Goal: Task Accomplishment & Management: Use online tool/utility

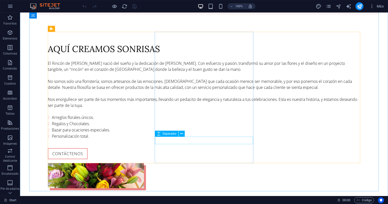
scroll to position [612, 0]
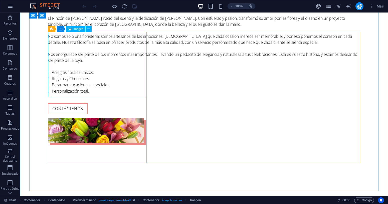
click at [71, 29] on icon at bounding box center [70, 29] width 4 height 6
select select "%"
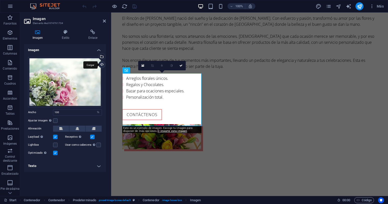
click at [103, 64] on div "Cargar" at bounding box center [102, 65] width 8 height 8
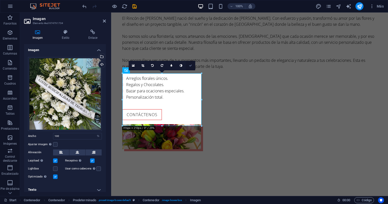
click at [190, 66] on icon at bounding box center [190, 65] width 3 height 3
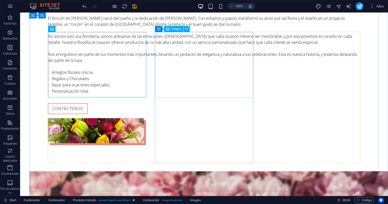
click at [175, 28] on span "Imagen" at bounding box center [176, 29] width 10 height 3
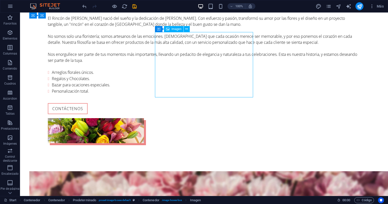
click at [175, 28] on span "Imagen" at bounding box center [176, 29] width 10 height 3
click at [175, 31] on div "Imagen" at bounding box center [174, 29] width 20 height 6
select select "%"
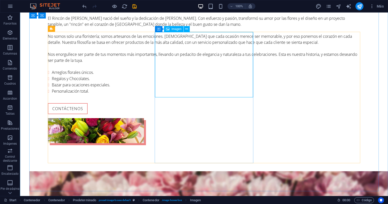
click at [176, 29] on span "Imagen" at bounding box center [176, 29] width 10 height 3
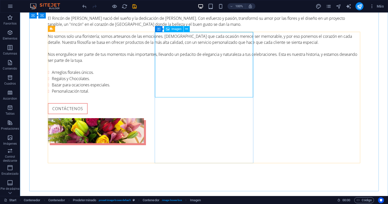
select select "%"
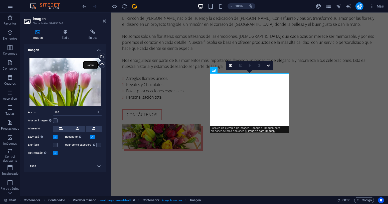
click at [102, 66] on div "Cargar" at bounding box center [102, 65] width 8 height 8
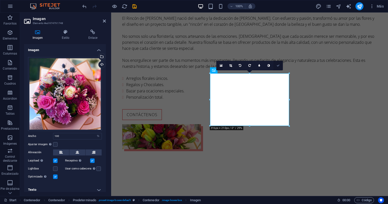
click at [279, 65] on icon at bounding box center [277, 65] width 3 height 3
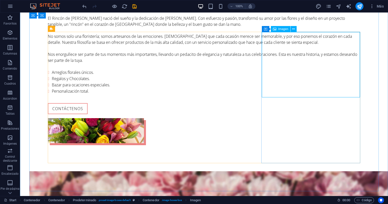
click at [281, 31] on div "Imagen" at bounding box center [281, 29] width 20 height 6
select select "%"
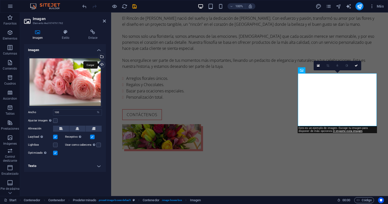
click at [104, 64] on div "Cargar" at bounding box center [102, 65] width 8 height 8
click at [101, 65] on div "Cargar" at bounding box center [102, 65] width 8 height 8
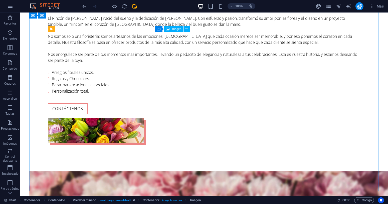
click at [174, 29] on span "Imagen" at bounding box center [176, 29] width 10 height 3
select select "%"
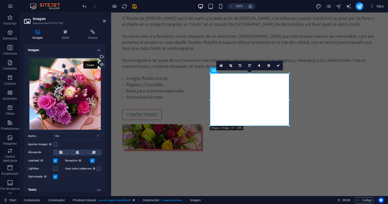
click at [102, 65] on div "Cargar" at bounding box center [102, 65] width 8 height 8
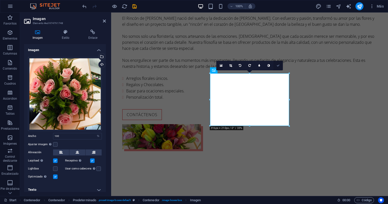
click at [278, 65] on icon at bounding box center [277, 65] width 3 height 3
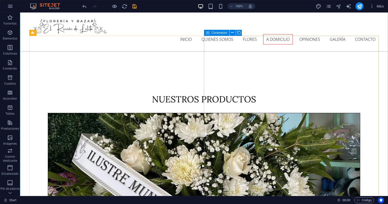
scroll to position [1047, 0]
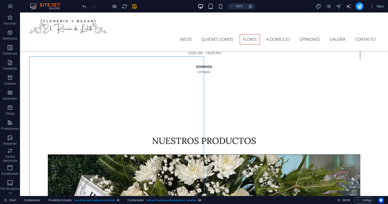
scroll to position [1004, 0]
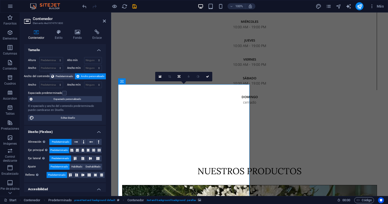
scroll to position [1084, 0]
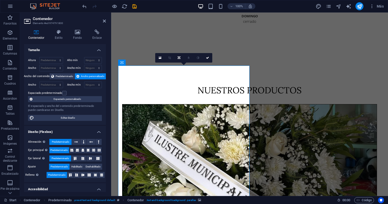
click at [73, 31] on icon at bounding box center [78, 32] width 18 height 5
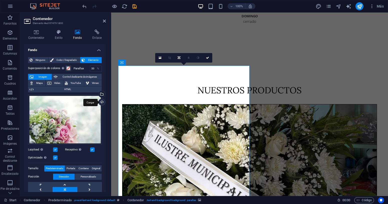
click at [99, 102] on div "Cargar" at bounding box center [102, 103] width 8 height 8
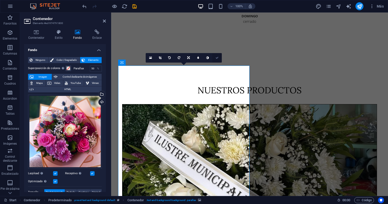
click at [218, 58] on link at bounding box center [217, 58] width 10 height 10
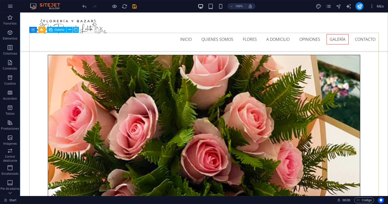
scroll to position [1361, 0]
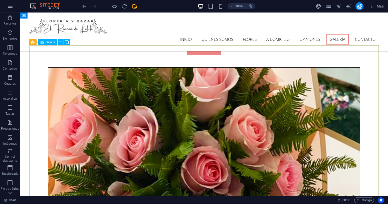
click at [50, 44] on div "Galería" at bounding box center [47, 42] width 19 height 6
click at [50, 43] on span "Galería" at bounding box center [51, 42] width 10 height 3
select select "4"
select select "px"
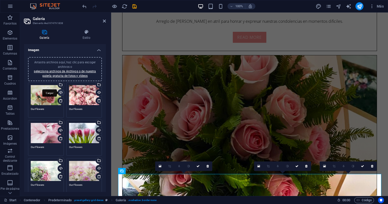
click at [60, 93] on div "Cargar" at bounding box center [61, 93] width 8 height 8
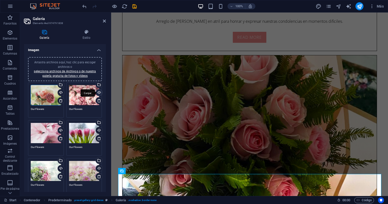
click at [98, 91] on div "Cargar" at bounding box center [99, 93] width 8 height 8
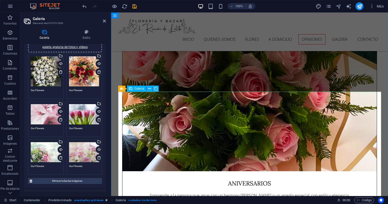
scroll to position [1414, 0]
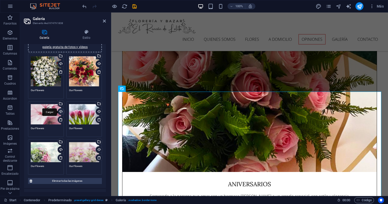
click at [60, 111] on div "Cargar" at bounding box center [61, 112] width 8 height 8
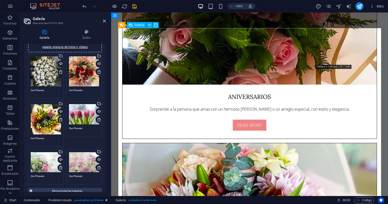
scroll to position [1506, 0]
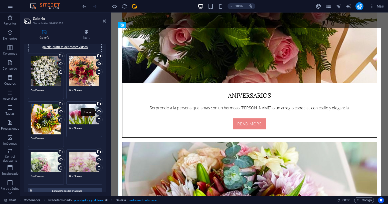
click at [100, 111] on div "Cargar" at bounding box center [99, 112] width 8 height 8
click at [99, 110] on div "Cargar" at bounding box center [99, 112] width 8 height 8
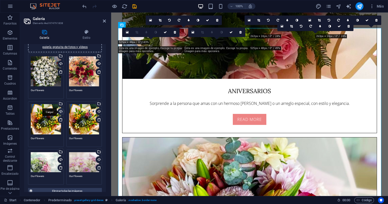
click at [61, 112] on div "Cargar" at bounding box center [61, 112] width 8 height 8
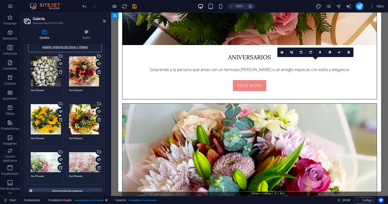
scroll to position [1586, 0]
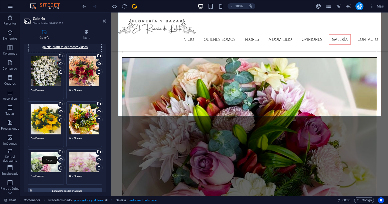
click at [61, 157] on div "Cargar" at bounding box center [61, 160] width 8 height 8
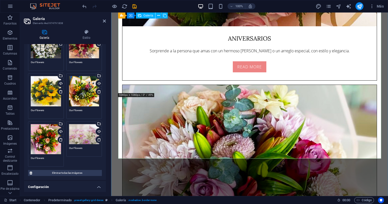
scroll to position [1573, 0]
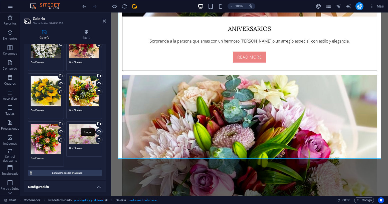
click at [99, 130] on div "Cargar" at bounding box center [99, 132] width 8 height 8
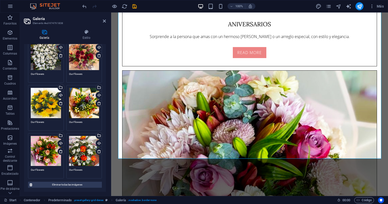
scroll to position [0, 0]
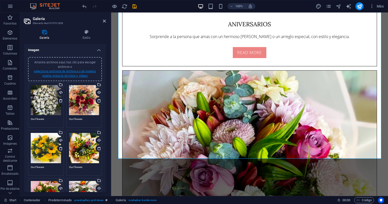
click at [71, 71] on link "selecciona archivos de Archivos o de nuestra galería gratuita de fotos y vídeos" at bounding box center [65, 74] width 62 height 8
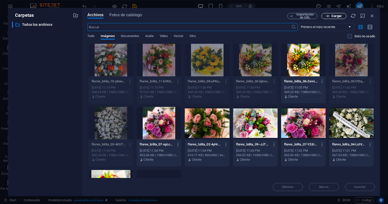
click at [338, 17] on span "Cargar" at bounding box center [336, 16] width 10 height 3
click at [372, 16] on icon "button" at bounding box center [372, 16] width 6 height 6
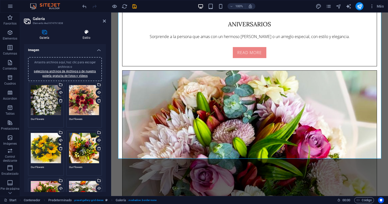
click at [85, 34] on icon at bounding box center [86, 32] width 39 height 5
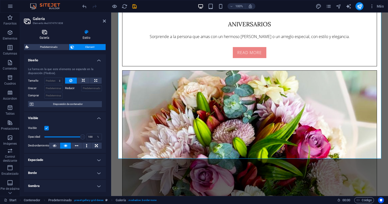
click at [44, 37] on h4 "Galería" at bounding box center [45, 35] width 43 height 11
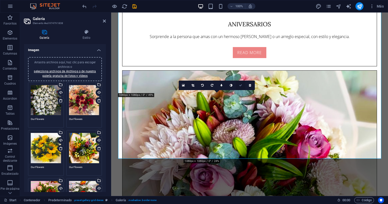
click at [240, 85] on icon at bounding box center [240, 85] width 3 height 3
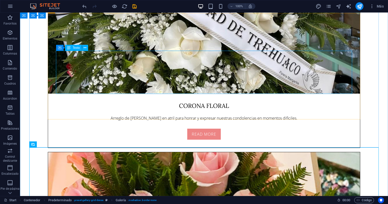
scroll to position [1316, 0]
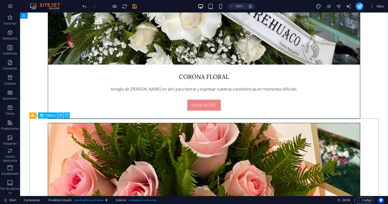
click at [61, 114] on icon at bounding box center [60, 115] width 3 height 5
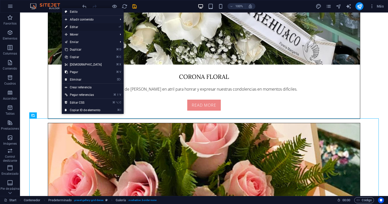
click at [77, 26] on link "⏎ Editar" at bounding box center [83, 27] width 43 height 8
select select "4"
select select "px"
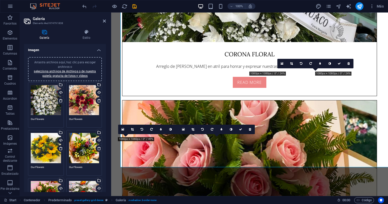
scroll to position [1529, 0]
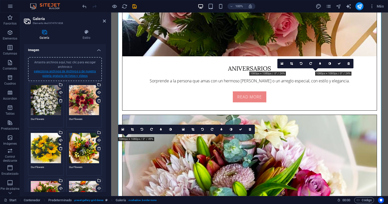
click at [72, 70] on link "selecciona archivos de Archivos o de nuestra galería gratuita de fotos y vídeos" at bounding box center [65, 74] width 62 height 8
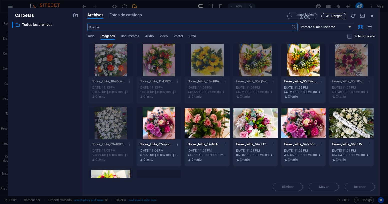
click at [332, 15] on span "Cargar" at bounding box center [336, 16] width 10 height 3
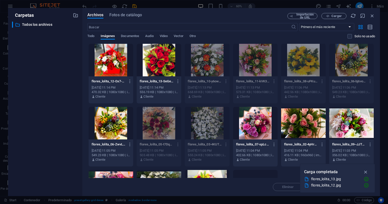
click at [124, 64] on div at bounding box center [111, 60] width 45 height 33
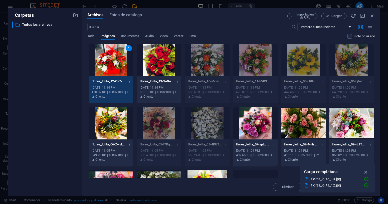
click at [366, 172] on icon "button" at bounding box center [366, 172] width 6 height 6
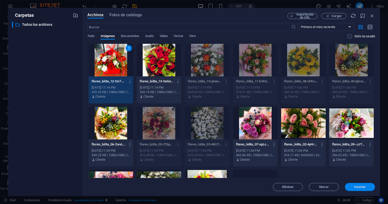
click at [354, 188] on span "Insertar" at bounding box center [360, 186] width 12 height 3
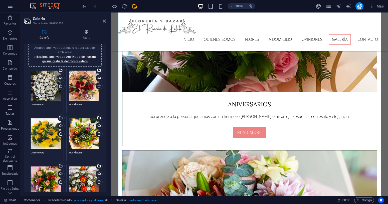
scroll to position [9, 0]
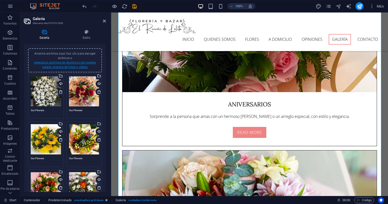
click at [64, 67] on link "selecciona archivos de Archivos o de nuestra galería gratuita de fotos y vídeos" at bounding box center [65, 65] width 62 height 8
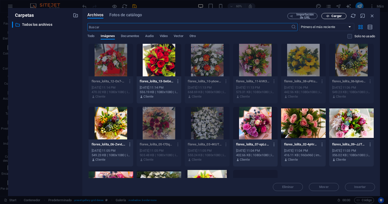
click at [331, 17] on span "Cargar" at bounding box center [333, 16] width 21 height 3
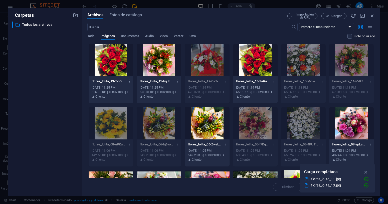
click at [163, 52] on div at bounding box center [159, 60] width 45 height 33
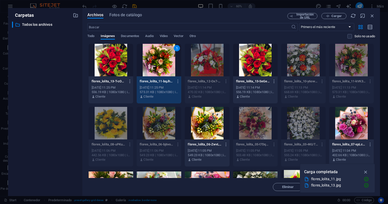
click at [100, 52] on div at bounding box center [111, 60] width 45 height 33
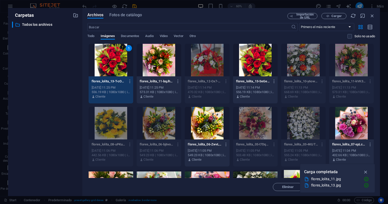
click at [169, 60] on div at bounding box center [159, 60] width 45 height 33
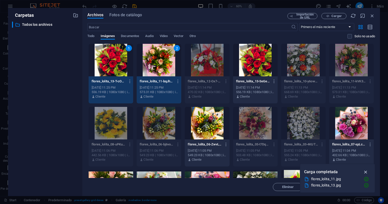
click at [365, 172] on icon "button" at bounding box center [366, 172] width 6 height 6
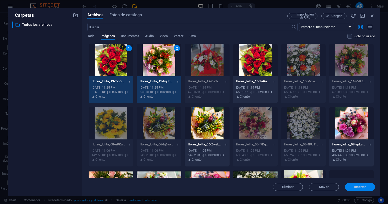
click at [358, 187] on span "Insertar" at bounding box center [360, 186] width 12 height 3
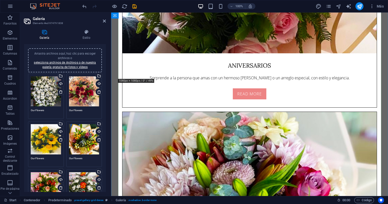
scroll to position [1596, 0]
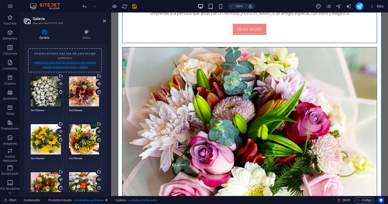
click at [58, 61] on link "selecciona archivos de Archivos o de nuestra galería gratuita de fotos y vídeos" at bounding box center [65, 65] width 62 height 8
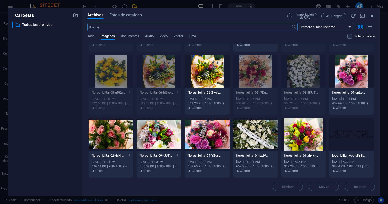
scroll to position [77, 0]
click at [181, 118] on div at bounding box center [159, 134] width 45 height 33
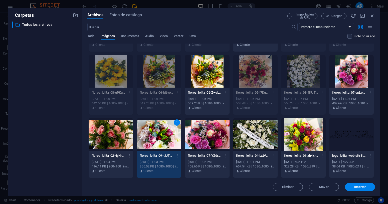
click at [133, 123] on div at bounding box center [111, 134] width 45 height 33
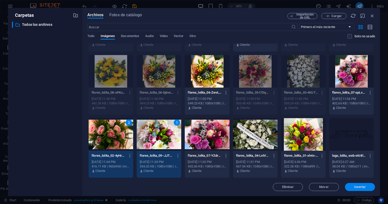
click at [362, 189] on button "Insertar" at bounding box center [360, 187] width 30 height 8
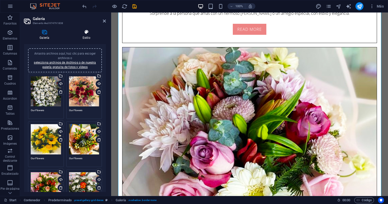
click at [91, 37] on h4 "Estilo" at bounding box center [86, 35] width 39 height 11
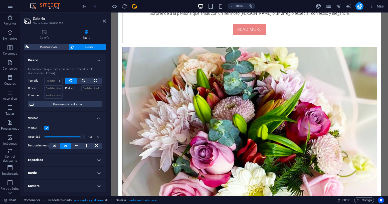
click at [100, 115] on h4 "Visible" at bounding box center [65, 116] width 82 height 9
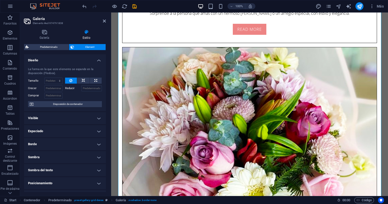
click at [97, 131] on h4 "Espaciado" at bounding box center [65, 131] width 82 height 12
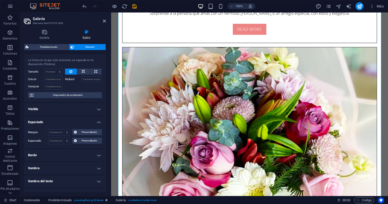
scroll to position [13, 0]
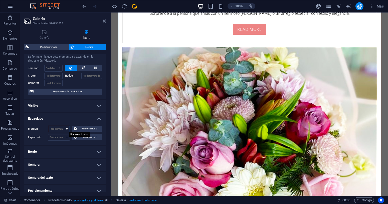
click at [67, 128] on select "Predeterminado automático px % rem vw vh Personalizado" at bounding box center [58, 129] width 21 height 6
click at [48, 126] on select "Predeterminado automático px % rem vw vh Personalizado" at bounding box center [58, 129] width 21 height 6
click at [64, 129] on select "Predeterminado automático px % rem vw vh Personalizado" at bounding box center [58, 129] width 21 height 6
select select "px"
click at [62, 126] on select "Predeterminado automático px % rem vw vh Personalizado" at bounding box center [58, 129] width 21 height 6
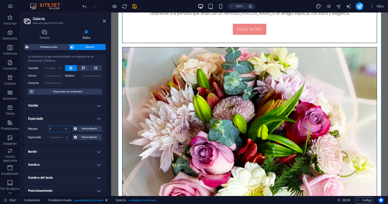
type input "5"
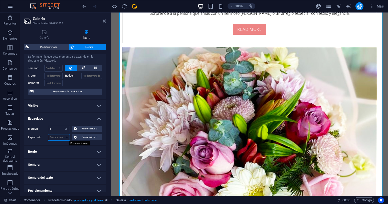
click at [59, 139] on select "Predeterminado px rem % vh vw Personalizado" at bounding box center [58, 137] width 21 height 6
select select "px"
click at [62, 134] on select "Predeterminado px rem % vh vw Personalizado" at bounding box center [58, 137] width 21 height 6
type input "0"
click at [55, 140] on input "0" at bounding box center [58, 137] width 21 height 6
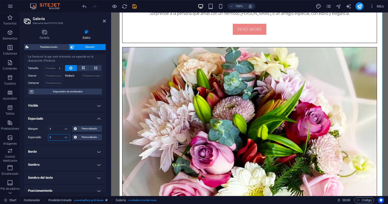
type input "5"
click at [58, 129] on input "5" at bounding box center [58, 129] width 21 height 6
click at [66, 128] on select "Predeterminado automático px % rem vw vh Personalizado" at bounding box center [66, 129] width 7 height 6
select select "default"
click at [63, 126] on select "Predeterminado automático px % rem vw vh Personalizado" at bounding box center [66, 129] width 7 height 6
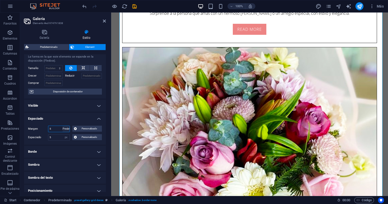
select select "DISABLED_OPTION_VALUE"
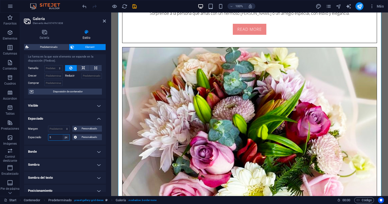
click at [65, 138] on select "Predeterminado px rem % vh vw Personalizado" at bounding box center [66, 137] width 7 height 6
select select "default"
click at [63, 134] on select "Predeterminado px rem % vh vw Personalizado" at bounding box center [66, 137] width 7 height 6
select select "DISABLED_OPTION_VALUE"
click at [96, 153] on h4 "Borde" at bounding box center [65, 152] width 82 height 12
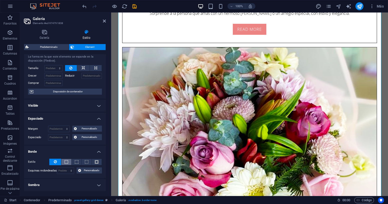
click at [69, 162] on button at bounding box center [66, 162] width 10 height 6
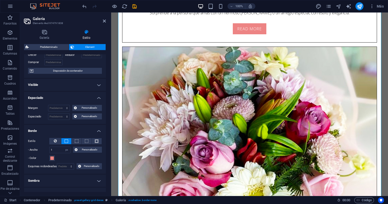
scroll to position [35, 0]
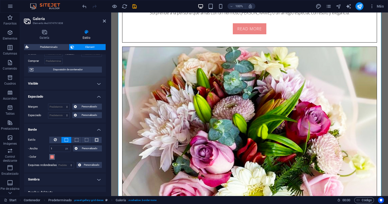
click at [53, 158] on span at bounding box center [52, 157] width 4 height 4
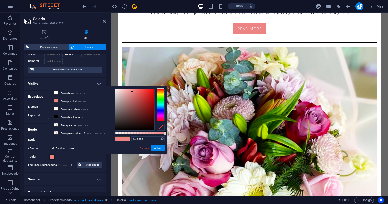
click at [53, 158] on span at bounding box center [52, 157] width 4 height 4
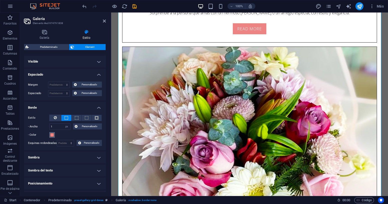
scroll to position [44, 0]
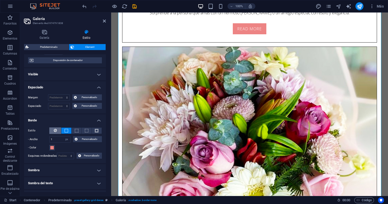
click at [57, 129] on button at bounding box center [55, 130] width 12 height 7
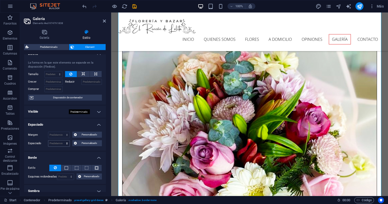
scroll to position [0, 0]
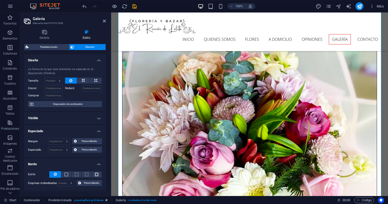
click at [95, 57] on h4 "Diseño" at bounding box center [65, 58] width 82 height 9
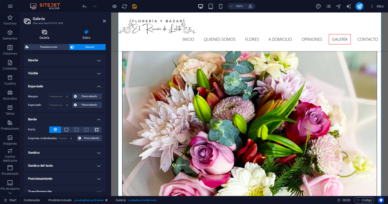
click at [50, 35] on h4 "Galería" at bounding box center [45, 35] width 43 height 11
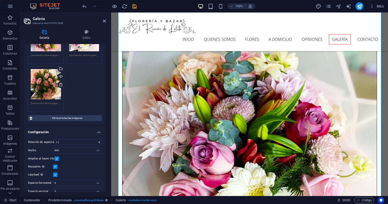
scroll to position [259, 0]
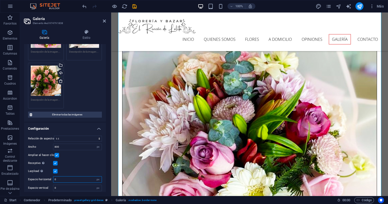
click at [64, 177] on input "0" at bounding box center [77, 179] width 48 height 6
drag, startPoint x: 64, startPoint y: 177, endPoint x: 52, endPoint y: 177, distance: 12.0
click at [52, 177] on div "Espacio horizontal 0 px" at bounding box center [65, 179] width 74 height 7
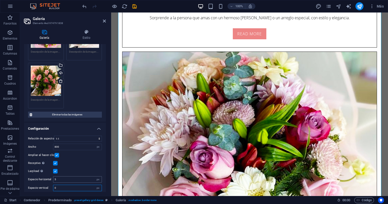
scroll to position [1586, 0]
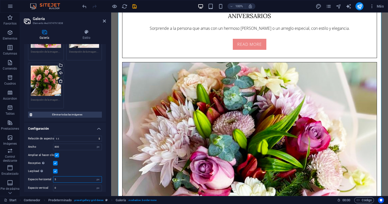
drag, startPoint x: 62, startPoint y: 176, endPoint x: 54, endPoint y: 175, distance: 8.3
click at [54, 176] on input "5" at bounding box center [77, 179] width 48 height 6
type input "2"
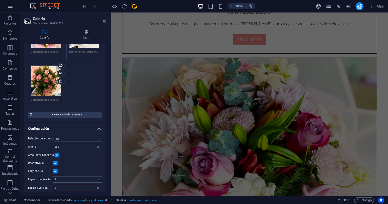
scroll to position [1587, 0]
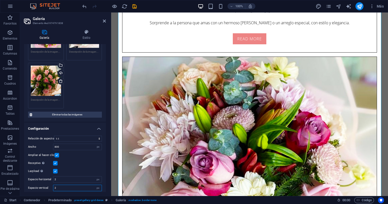
type input "2"
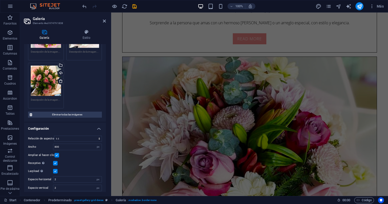
scroll to position [1588, 0]
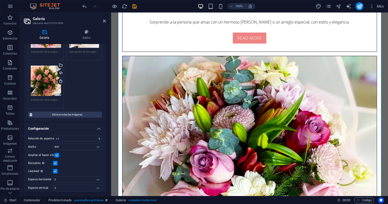
click at [106, 21] on aside "Galería Elemento #ed-974791838 Galería Estilo Imagen Arrastra archivos aquí, ha…" at bounding box center [65, 104] width 91 height 183
click at [135, 6] on icon "save" at bounding box center [135, 7] width 6 height 6
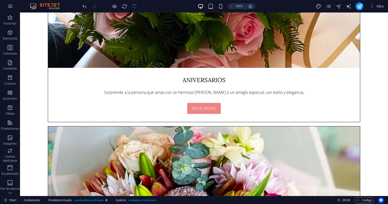
checkbox input "false"
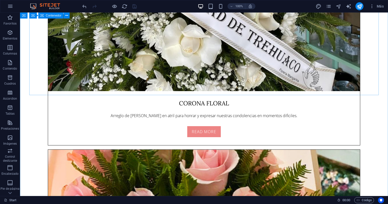
scroll to position [1343, 0]
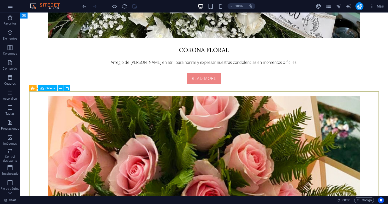
click at [53, 89] on span "Galería" at bounding box center [51, 88] width 10 height 3
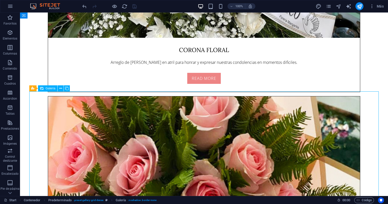
click at [53, 89] on span "Galería" at bounding box center [51, 88] width 10 height 3
select select "4"
select select "px"
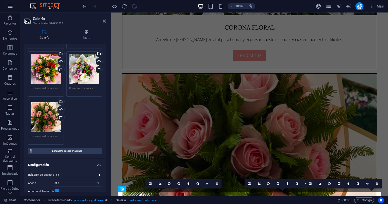
scroll to position [217, 0]
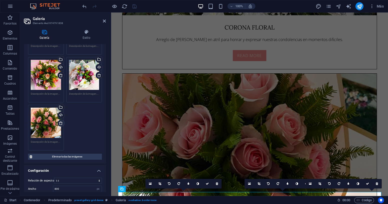
click at [61, 121] on icon at bounding box center [61, 123] width 4 height 4
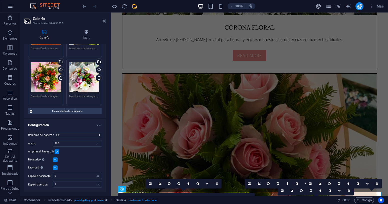
scroll to position [212, 0]
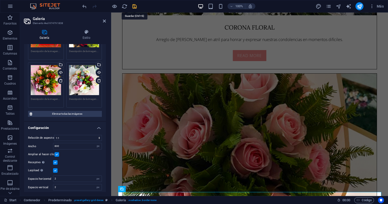
click at [134, 4] on icon "save" at bounding box center [135, 7] width 6 height 6
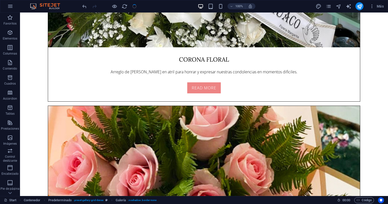
checkbox input "false"
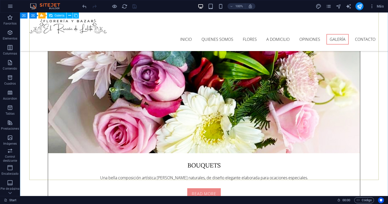
scroll to position [1736, 0]
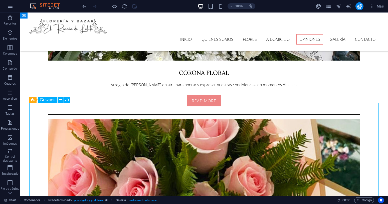
scroll to position [1303, 0]
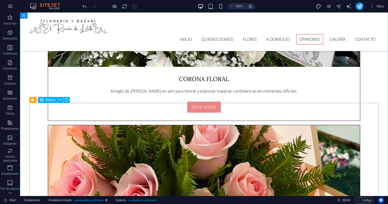
click at [52, 99] on span "Galería" at bounding box center [51, 99] width 10 height 3
select select "4"
select select "px"
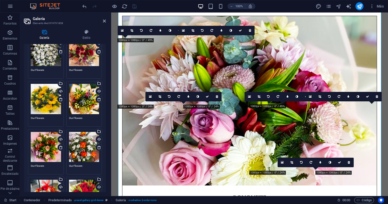
scroll to position [0, 0]
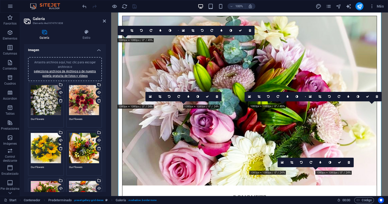
click at [72, 73] on div "Arrastra archivos aquí, haz clic para escoger archivos o selecciona archivos de…" at bounding box center [65, 69] width 68 height 18
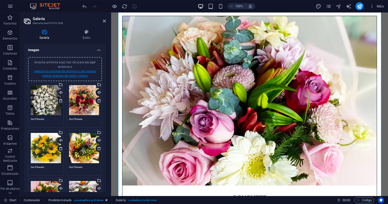
click at [82, 70] on link "selecciona archivos de Archivos o de nuestra galería gratuita de fotos y vídeos" at bounding box center [65, 74] width 62 height 8
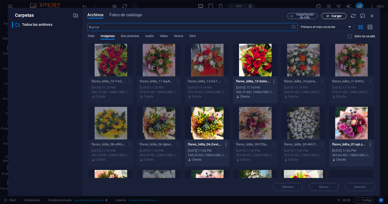
click at [334, 15] on span "Cargar" at bounding box center [336, 16] width 10 height 3
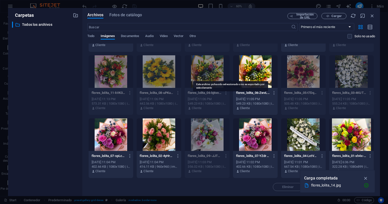
scroll to position [63, 0]
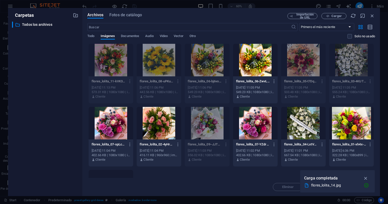
click at [181, 121] on div at bounding box center [159, 123] width 45 height 33
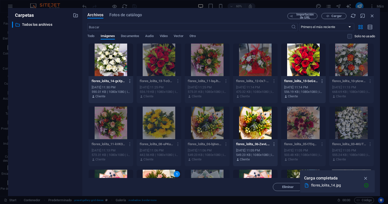
scroll to position [0, 0]
click at [112, 68] on div at bounding box center [111, 60] width 45 height 33
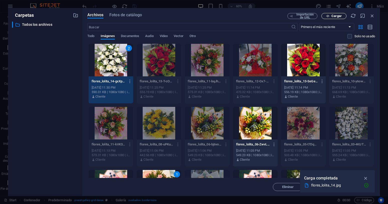
click at [331, 15] on span "Cargar" at bounding box center [333, 16] width 21 height 3
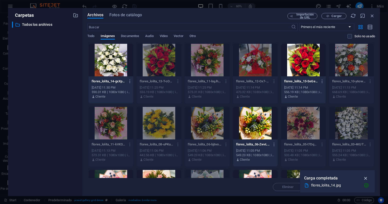
click at [366, 178] on icon "button" at bounding box center [366, 178] width 6 height 6
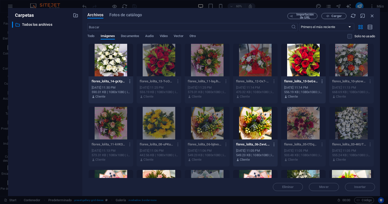
click at [181, 174] on div at bounding box center [159, 186] width 45 height 33
click at [117, 54] on div at bounding box center [111, 60] width 45 height 33
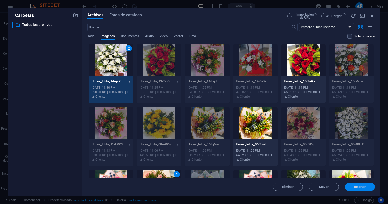
click at [361, 186] on span "Insertar" at bounding box center [360, 186] width 12 height 3
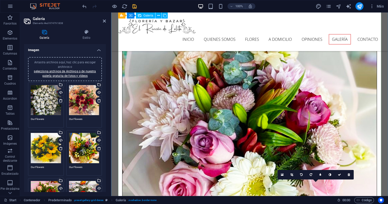
scroll to position [1606, 0]
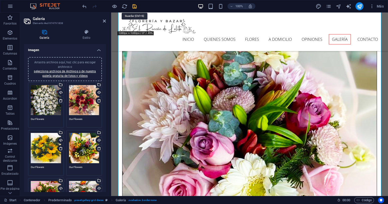
click at [134, 4] on icon "save" at bounding box center [135, 7] width 6 height 6
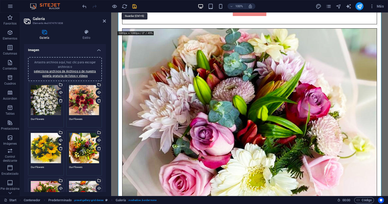
checkbox input "false"
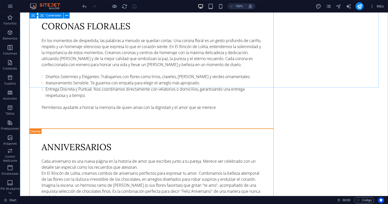
scroll to position [2041, 0]
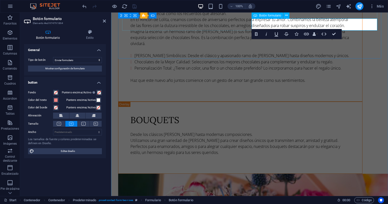
type button "Submit"
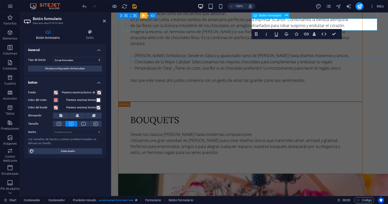
type button "Submit"
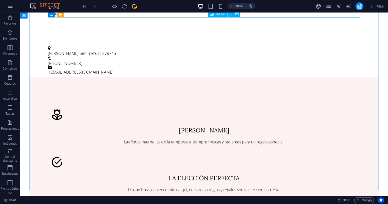
scroll to position [332, 0]
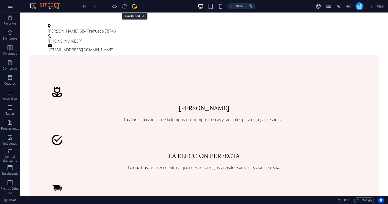
click at [134, 7] on icon "save" at bounding box center [135, 7] width 6 height 6
checkbox input "false"
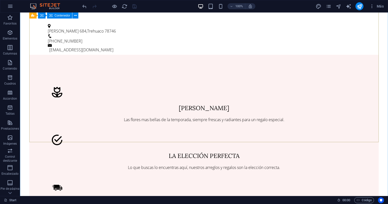
scroll to position [0, 0]
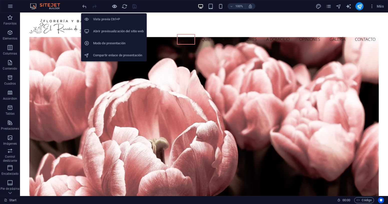
click at [112, 5] on icon "button" at bounding box center [115, 7] width 6 height 6
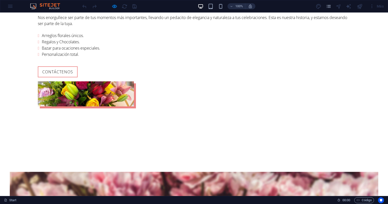
scroll to position [691, 0]
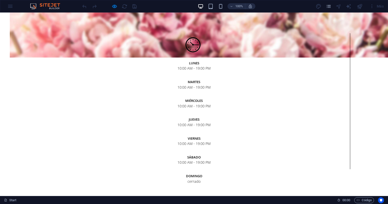
scroll to position [909, 0]
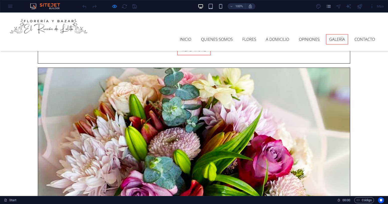
scroll to position [1613, 0]
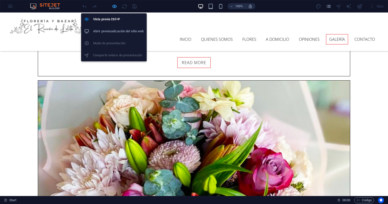
click at [116, 7] on icon "button" at bounding box center [115, 7] width 6 height 6
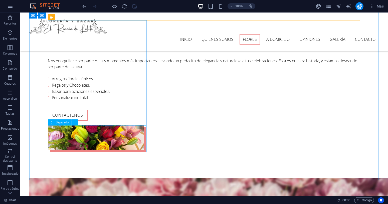
scroll to position [595, 0]
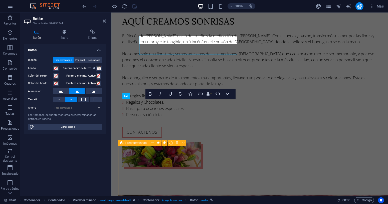
scroll to position [692, 0]
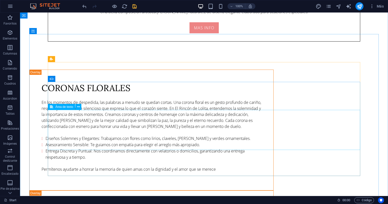
scroll to position [1929, 0]
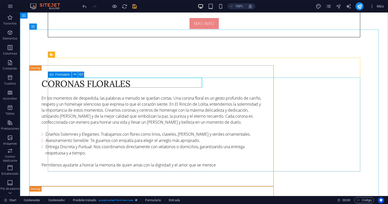
click at [68, 74] on span "Formulario" at bounding box center [62, 74] width 14 height 3
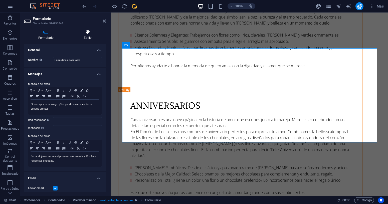
click at [89, 34] on icon at bounding box center [88, 32] width 36 height 5
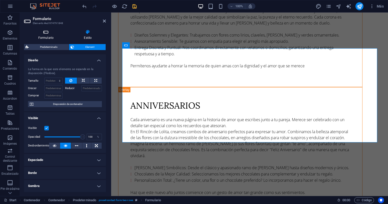
click at [45, 36] on h4 "Formulario" at bounding box center [47, 35] width 46 height 11
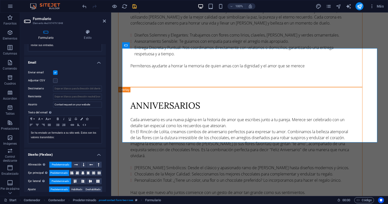
scroll to position [128, 0]
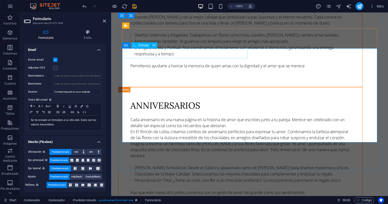
click at [153, 45] on icon at bounding box center [154, 45] width 3 height 5
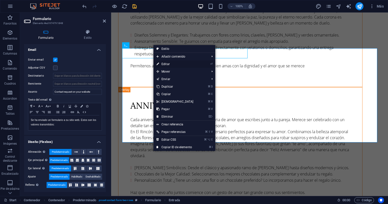
click at [170, 66] on link "⏎ Editar" at bounding box center [174, 64] width 43 height 8
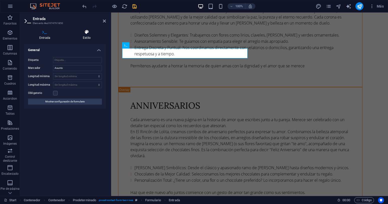
click at [88, 31] on icon at bounding box center [87, 32] width 38 height 5
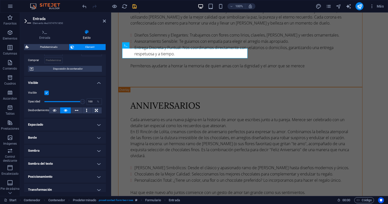
scroll to position [0, 0]
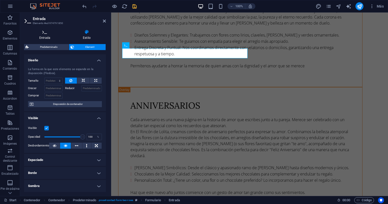
click at [48, 36] on h4 "Entrada" at bounding box center [46, 35] width 44 height 11
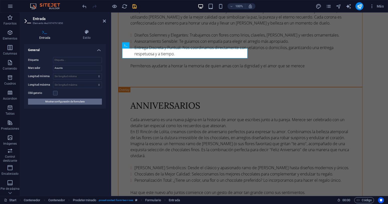
click at [64, 103] on span "Mostrar configuración de formulario" at bounding box center [65, 102] width 40 height 6
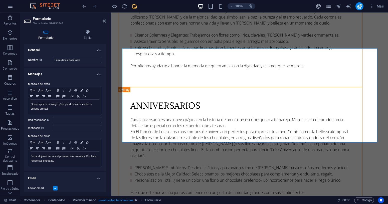
click at [97, 50] on h4 "General" at bounding box center [65, 48] width 82 height 9
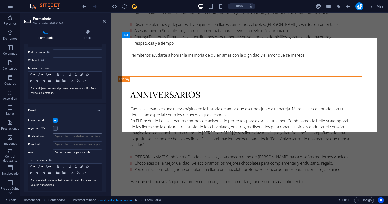
scroll to position [118, 0]
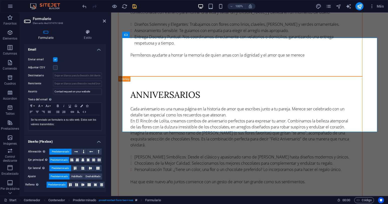
click at [57, 186] on span "Predeterminado" at bounding box center [57, 185] width 18 height 6
click at [98, 141] on h4 "Diseño (Flexbox)" at bounding box center [65, 140] width 82 height 9
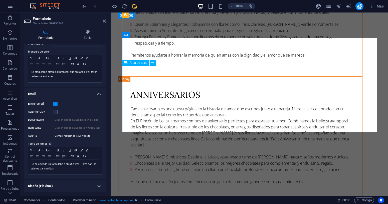
click at [153, 62] on icon at bounding box center [152, 62] width 3 height 5
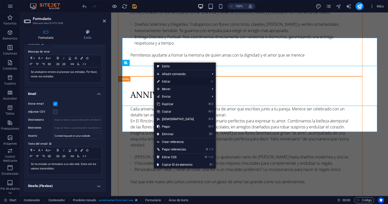
click at [168, 82] on link "⏎ Editar" at bounding box center [175, 82] width 43 height 8
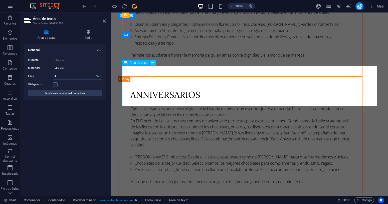
click at [153, 62] on icon at bounding box center [152, 62] width 3 height 5
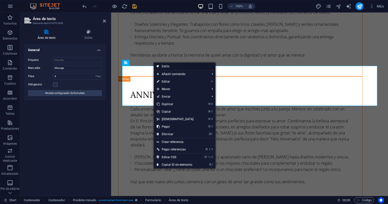
click at [159, 65] on link "Estilo" at bounding box center [185, 67] width 62 height 8
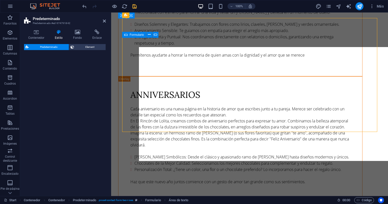
select select "px"
select select "rem"
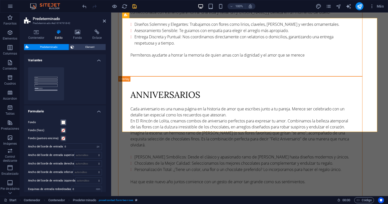
click at [64, 121] on span at bounding box center [63, 122] width 4 height 4
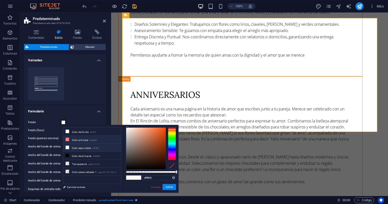
click at [80, 139] on li "Color principal #ed8484" at bounding box center [92, 140] width 58 height 8
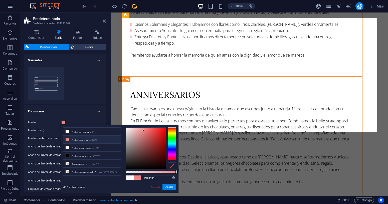
click at [85, 141] on li "Color principal #ed8484" at bounding box center [92, 140] width 58 height 8
click at [84, 141] on li "Color principal #ed8484" at bounding box center [92, 140] width 58 height 8
click at [171, 187] on button "Aplicar" at bounding box center [169, 187] width 14 height 6
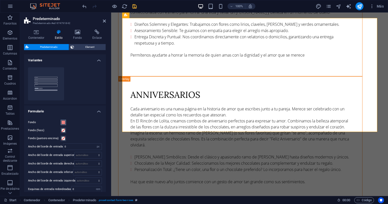
click at [64, 122] on span at bounding box center [63, 122] width 4 height 4
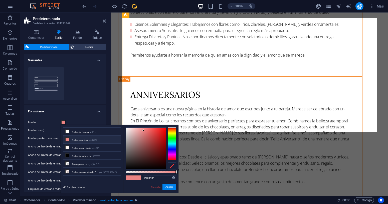
click at [156, 172] on div at bounding box center [151, 172] width 50 height 2
type input "rgba(237, 132, 132, 0.609)"
click at [169, 186] on button "Aplicar" at bounding box center [169, 187] width 14 height 6
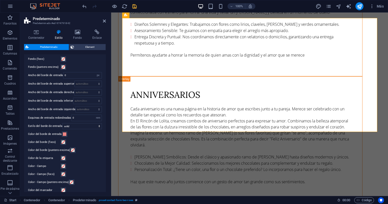
scroll to position [72, 0]
click at [64, 134] on span at bounding box center [65, 133] width 4 height 4
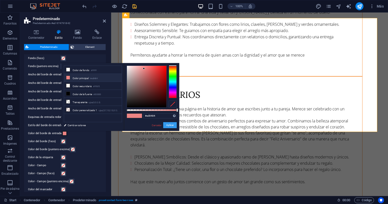
click at [170, 127] on button "Aplicar" at bounding box center [170, 125] width 14 height 6
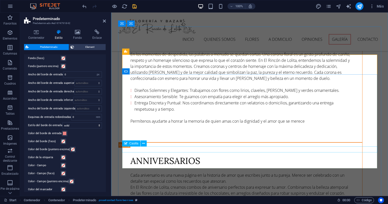
scroll to position [1871, 0]
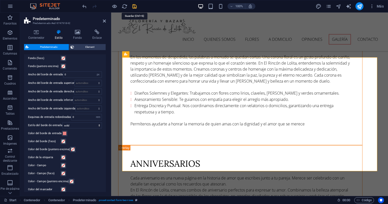
click at [134, 7] on icon "save" at bounding box center [135, 7] width 6 height 6
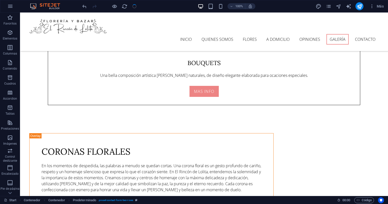
checkbox input "false"
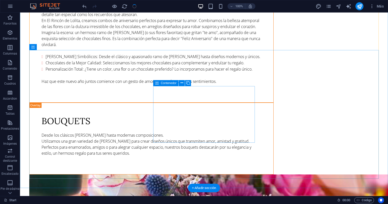
scroll to position [2168, 0]
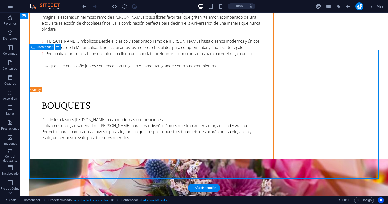
select select "rem"
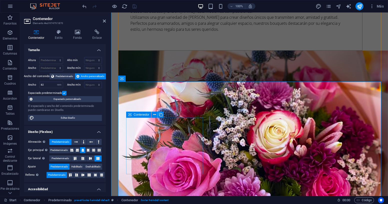
scroll to position [2108, 0]
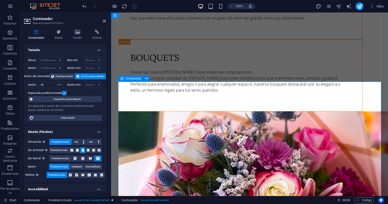
click at [146, 78] on icon at bounding box center [146, 78] width 3 height 5
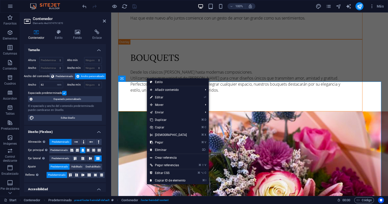
click at [156, 79] on link "Estilo" at bounding box center [178, 82] width 62 height 8
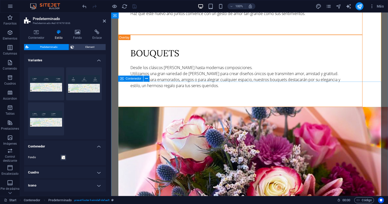
click at [147, 79] on icon at bounding box center [146, 78] width 3 height 5
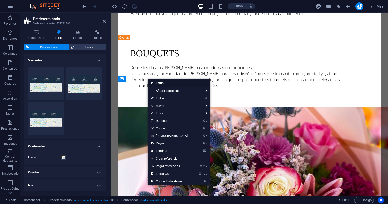
click at [155, 83] on link "Estilo" at bounding box center [179, 83] width 62 height 8
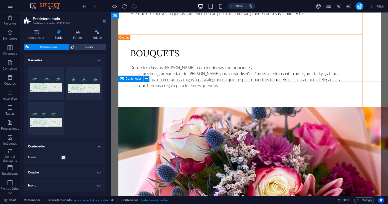
scroll to position [2137, 0]
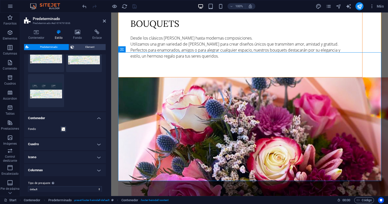
scroll to position [32, 0]
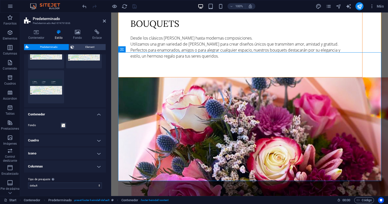
click at [97, 115] on h4 "Contenedor" at bounding box center [65, 112] width 82 height 9
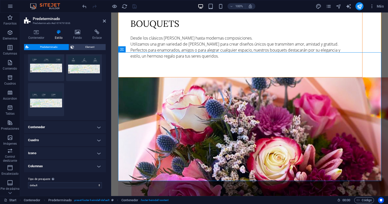
scroll to position [0, 0]
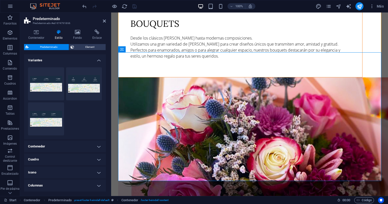
click at [100, 145] on h4 "Contenedor" at bounding box center [65, 146] width 82 height 12
click at [64, 158] on span at bounding box center [63, 157] width 4 height 4
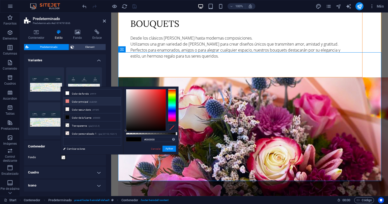
click at [77, 102] on li "Color principal #ed8484" at bounding box center [92, 101] width 58 height 8
click at [158, 134] on div at bounding box center [151, 134] width 50 height 2
type input "rgba(237, 132, 132, 0.634)"
click at [171, 151] on button "Aplicar" at bounding box center [169, 149] width 14 height 6
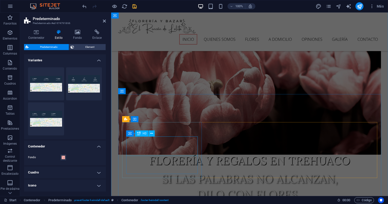
scroll to position [98, 0]
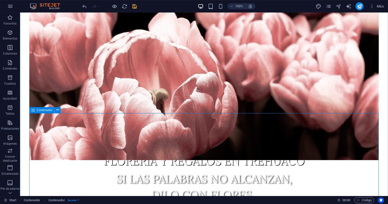
click at [57, 108] on icon at bounding box center [57, 109] width 3 height 5
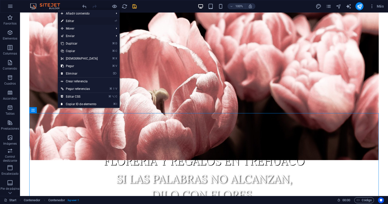
click at [82, 21] on link "⏎ Editar" at bounding box center [79, 21] width 43 height 8
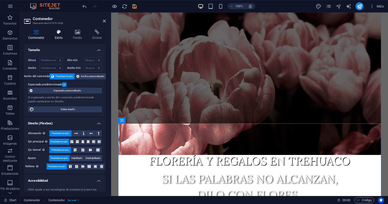
click at [61, 32] on icon at bounding box center [59, 32] width 16 height 5
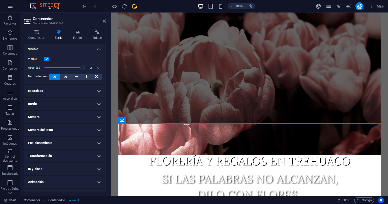
scroll to position [68, 0]
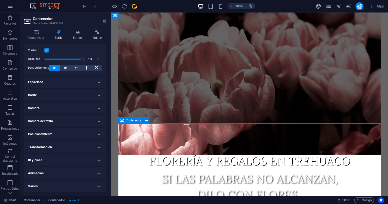
click at [76, 34] on icon at bounding box center [78, 32] width 18 height 5
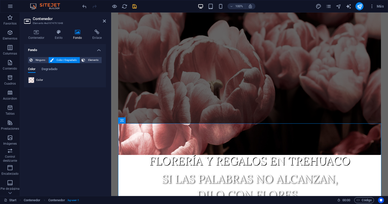
click at [31, 80] on span at bounding box center [32, 80] width 6 height 6
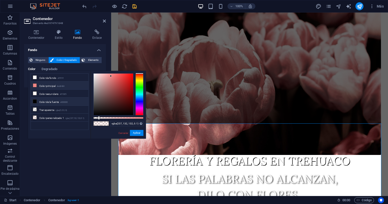
click at [49, 86] on li "Color principal #ed8484" at bounding box center [60, 86] width 58 height 8
type input "#ed8484"
click at [138, 132] on button "Aplicar" at bounding box center [137, 133] width 14 height 6
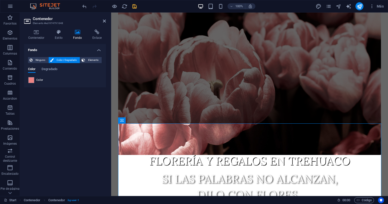
click at [101, 131] on div "Fondo Ninguno Color / Degradado Elemento Estirar fondo a ancho completo Superpo…" at bounding box center [65, 118] width 82 height 148
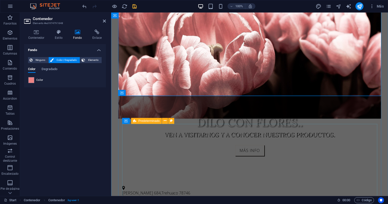
scroll to position [237, 0]
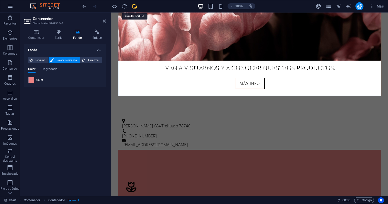
click at [133, 6] on icon "save" at bounding box center [135, 7] width 6 height 6
checkbox input "false"
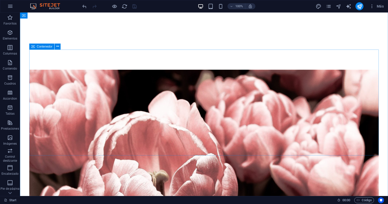
scroll to position [175, 0]
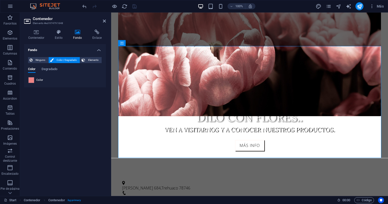
click at [31, 79] on span at bounding box center [32, 80] width 6 height 6
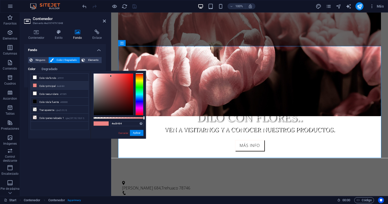
click at [122, 118] on div at bounding box center [118, 118] width 50 height 2
type input "rgba(237, 132, 132, 0.564)"
click at [136, 132] on button "Aplicar" at bounding box center [137, 133] width 14 height 6
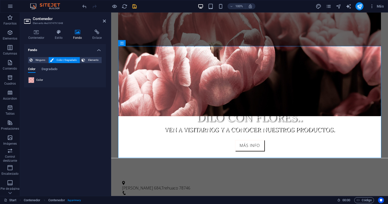
click at [32, 80] on span at bounding box center [32, 80] width 6 height 6
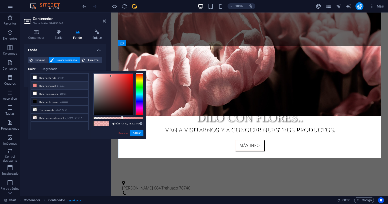
click at [45, 85] on li "Color principal #ed8484" at bounding box center [60, 86] width 58 height 8
click at [136, 132] on button "Aplicar" at bounding box center [137, 133] width 14 height 6
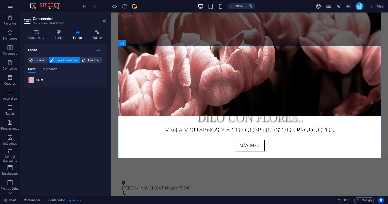
click at [29, 81] on span at bounding box center [32, 80] width 6 height 6
click at [0, 0] on div "less Color de fondo #ffffff Color principal #ed8484 Color secundario #fff8f5 Co…" at bounding box center [0, 0] width 0 height 0
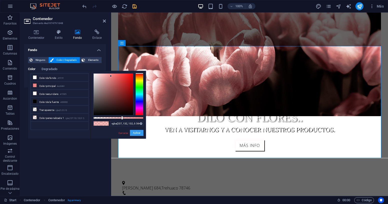
click at [137, 133] on button "Aplicar" at bounding box center [137, 133] width 14 height 6
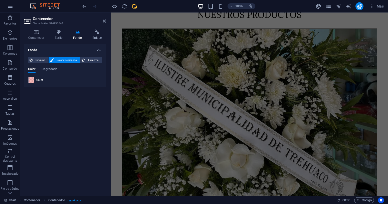
scroll to position [1161, 0]
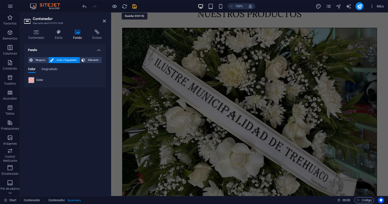
click at [136, 6] on icon "save" at bounding box center [135, 7] width 6 height 6
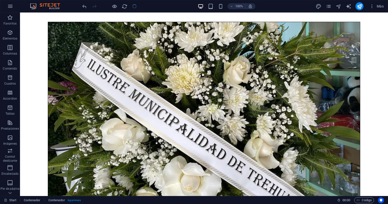
checkbox input "false"
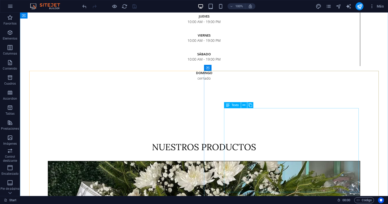
scroll to position [1021, 0]
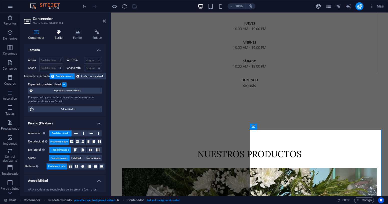
click at [61, 36] on h4 "Estilo" at bounding box center [60, 35] width 18 height 11
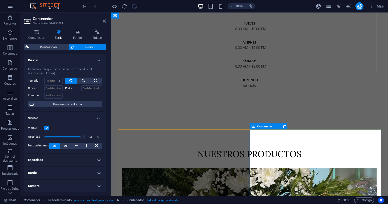
click at [278, 127] on icon at bounding box center [277, 126] width 3 height 5
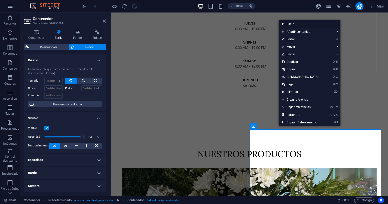
click at [298, 24] on link "Estilo" at bounding box center [309, 24] width 62 height 8
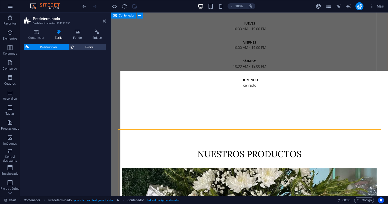
select select "px"
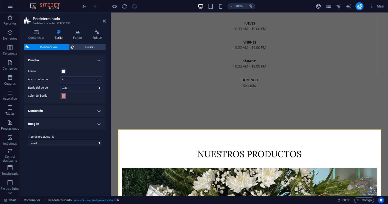
click at [63, 97] on span at bounding box center [63, 96] width 4 height 4
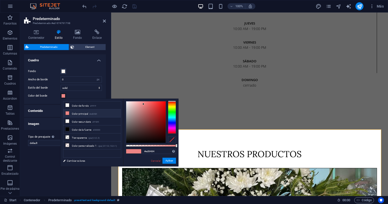
click at [63, 97] on span at bounding box center [63, 96] width 4 height 4
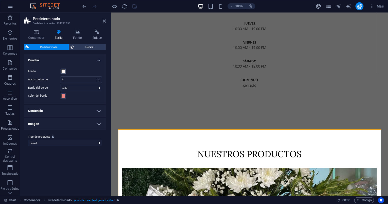
click at [63, 72] on span at bounding box center [63, 71] width 4 height 4
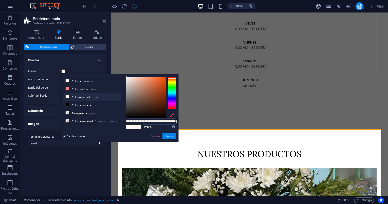
click at [63, 72] on span at bounding box center [63, 71] width 4 height 4
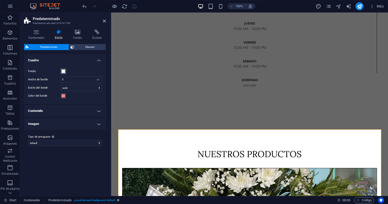
click at [63, 72] on span at bounding box center [63, 71] width 4 height 4
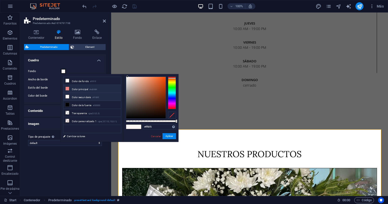
click at [82, 89] on li "Color principal #ed8484" at bounding box center [92, 89] width 58 height 8
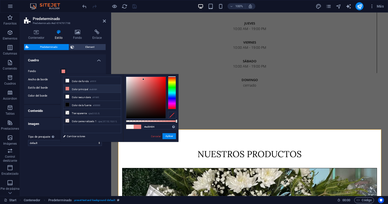
click at [154, 121] on div at bounding box center [151, 121] width 50 height 2
click at [155, 121] on div at bounding box center [154, 121] width 2 height 4
click at [155, 121] on div at bounding box center [155, 121] width 2 height 4
type input "rgba(237, 132, 132, 0.574)"
click at [139, 127] on span at bounding box center [138, 127] width 8 height 4
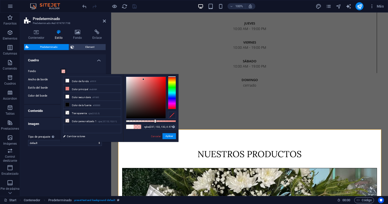
click at [139, 127] on span at bounding box center [138, 127] width 8 height 4
click at [168, 138] on button "Aplicar" at bounding box center [169, 136] width 14 height 6
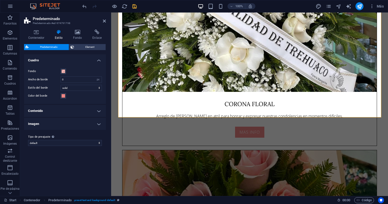
scroll to position [1279, 0]
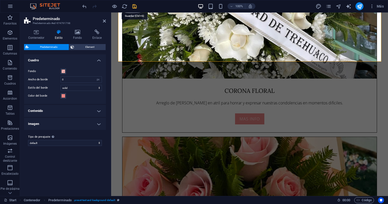
click at [134, 5] on icon "save" at bounding box center [135, 7] width 6 height 6
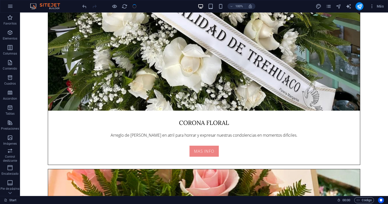
checkbox input "false"
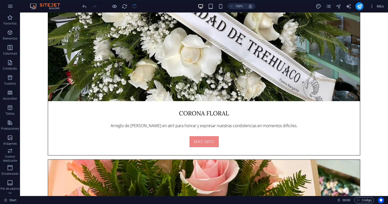
scroll to position [1068, 0]
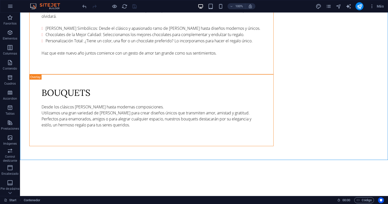
scroll to position [2168, 0]
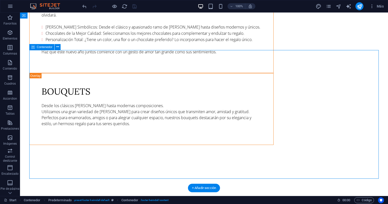
select select "rem"
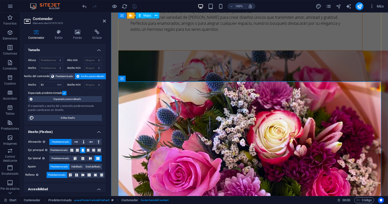
scroll to position [2108, 0]
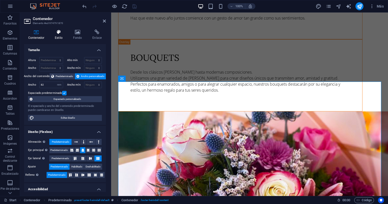
click at [58, 30] on icon at bounding box center [59, 32] width 16 height 5
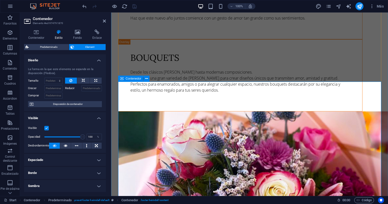
click at [145, 79] on icon at bounding box center [146, 78] width 3 height 5
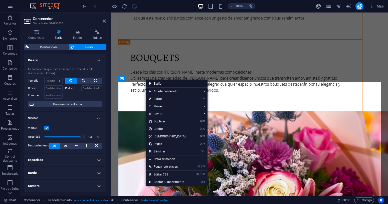
click at [155, 86] on link "Estilo" at bounding box center [177, 84] width 62 height 8
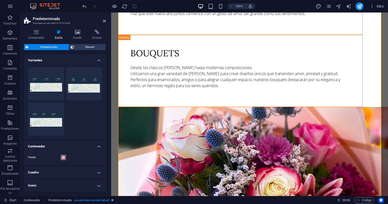
click at [64, 158] on span at bounding box center [63, 157] width 4 height 4
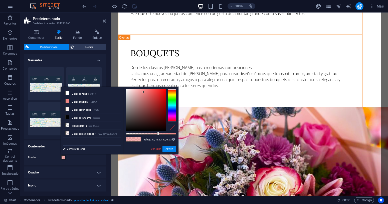
click at [155, 134] on div at bounding box center [151, 134] width 50 height 2
type input "rgba(237, 132, 132, 0.574)"
click at [171, 150] on button "Aplicar" at bounding box center [169, 149] width 14 height 6
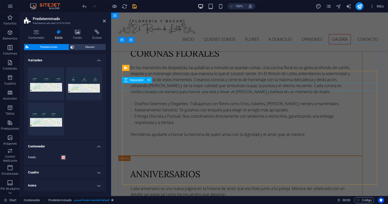
scroll to position [1857, 0]
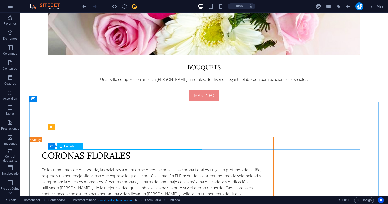
click at [81, 147] on icon at bounding box center [80, 146] width 3 height 5
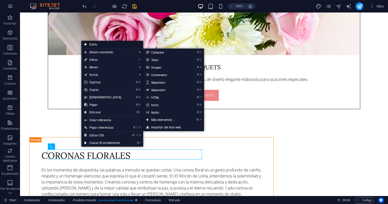
click at [101, 45] on link "Estilo" at bounding box center [112, 45] width 62 height 8
select select "px"
select select "rem"
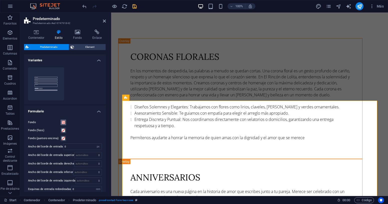
click at [63, 124] on span at bounding box center [63, 122] width 4 height 4
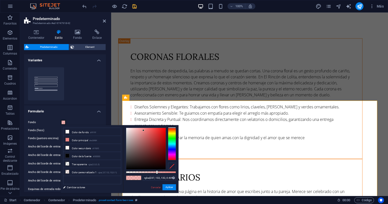
click at [63, 124] on span at bounding box center [63, 122] width 4 height 4
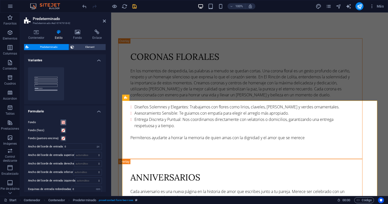
click at [63, 124] on span at bounding box center [63, 122] width 4 height 4
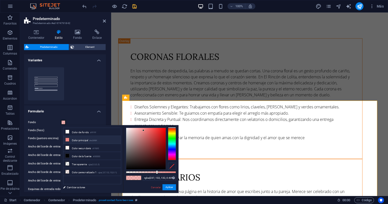
click at [85, 142] on li "Color principal #ed8484" at bounding box center [92, 140] width 58 height 8
click at [155, 172] on div at bounding box center [151, 172] width 50 height 2
click at [155, 172] on div at bounding box center [156, 172] width 2 height 4
click at [155, 172] on div at bounding box center [155, 172] width 2 height 4
click at [154, 172] on div at bounding box center [155, 172] width 2 height 4
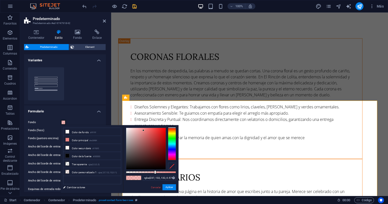
type input "rgba(237, 132, 132, 0.564)"
click at [167, 187] on button "Aplicar" at bounding box center [169, 187] width 14 height 6
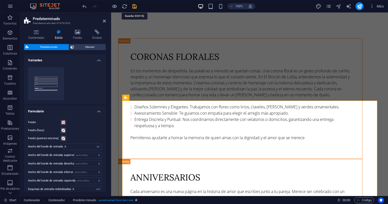
click at [133, 6] on icon "save" at bounding box center [135, 7] width 6 height 6
checkbox input "false"
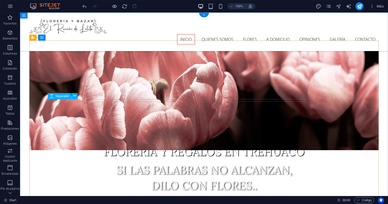
scroll to position [0, 0]
